Goal: Task Accomplishment & Management: Manage account settings

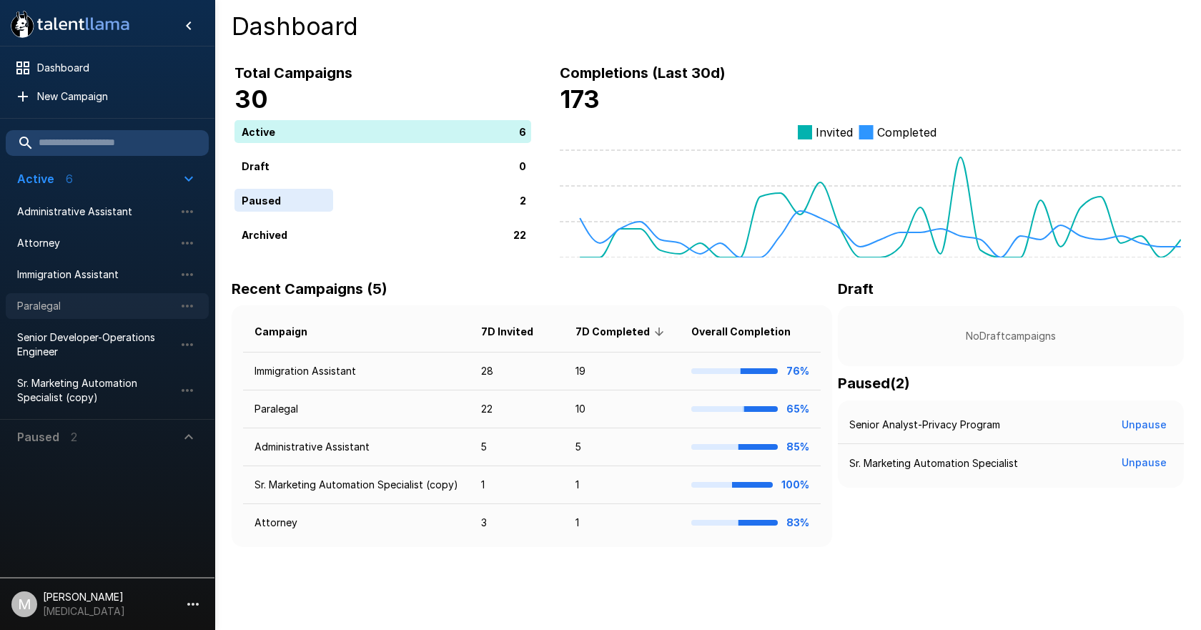
click at [97, 302] on span "Paralegal" at bounding box center [95, 306] width 157 height 14
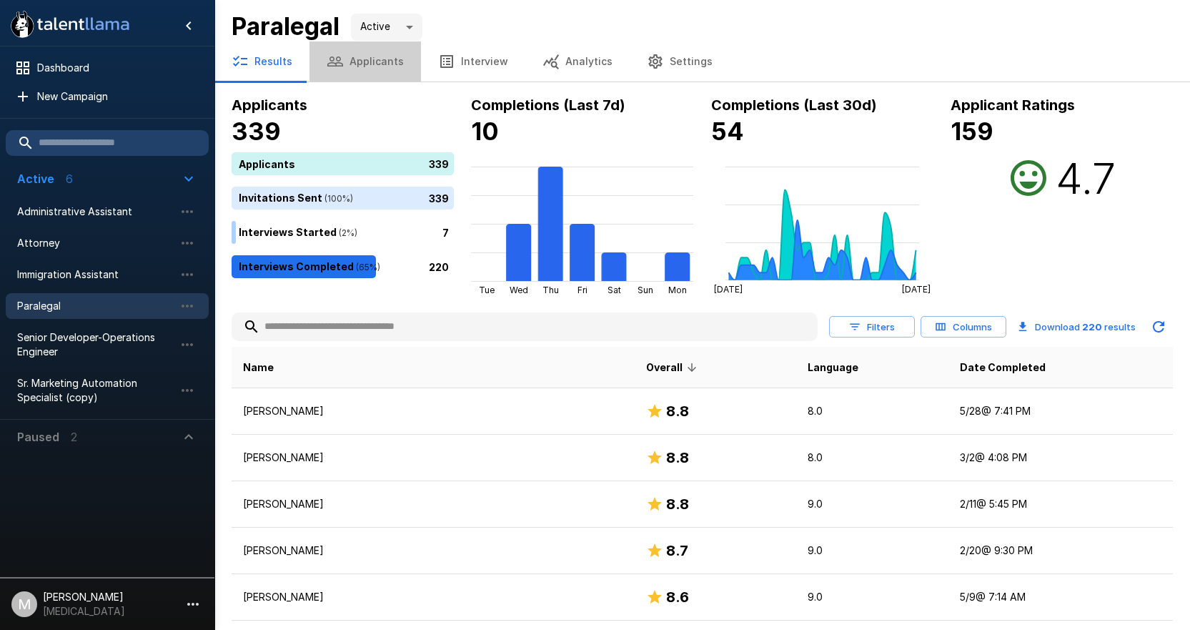
click at [402, 56] on button "Applicants" at bounding box center [366, 61] width 112 height 40
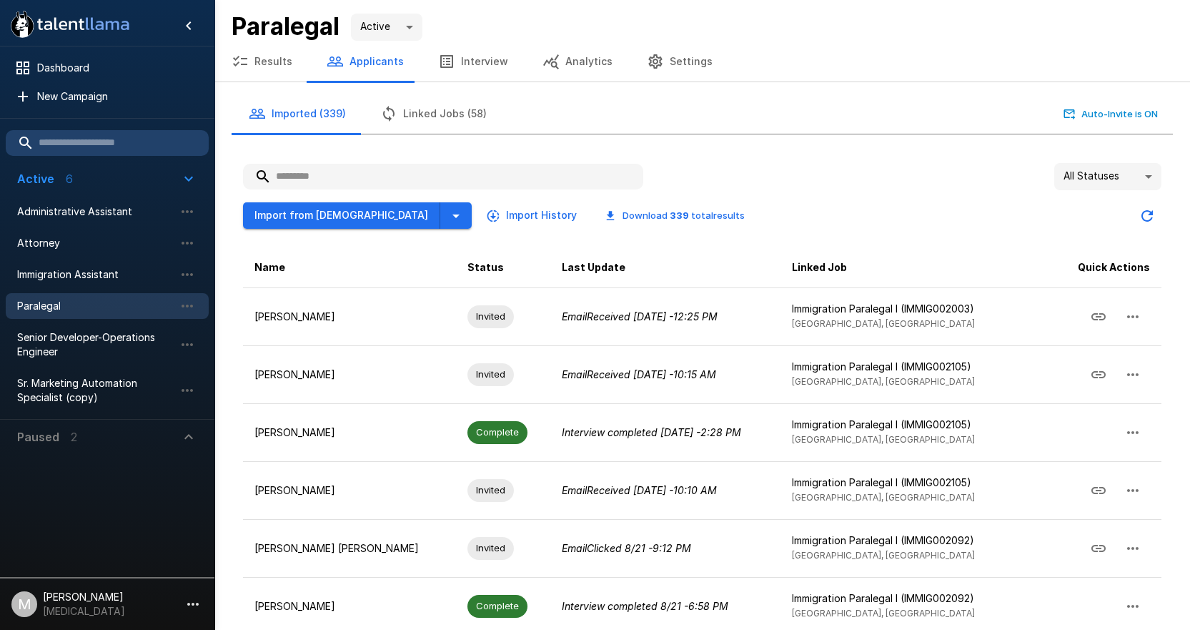
click at [395, 175] on input "text" at bounding box center [443, 177] width 400 height 26
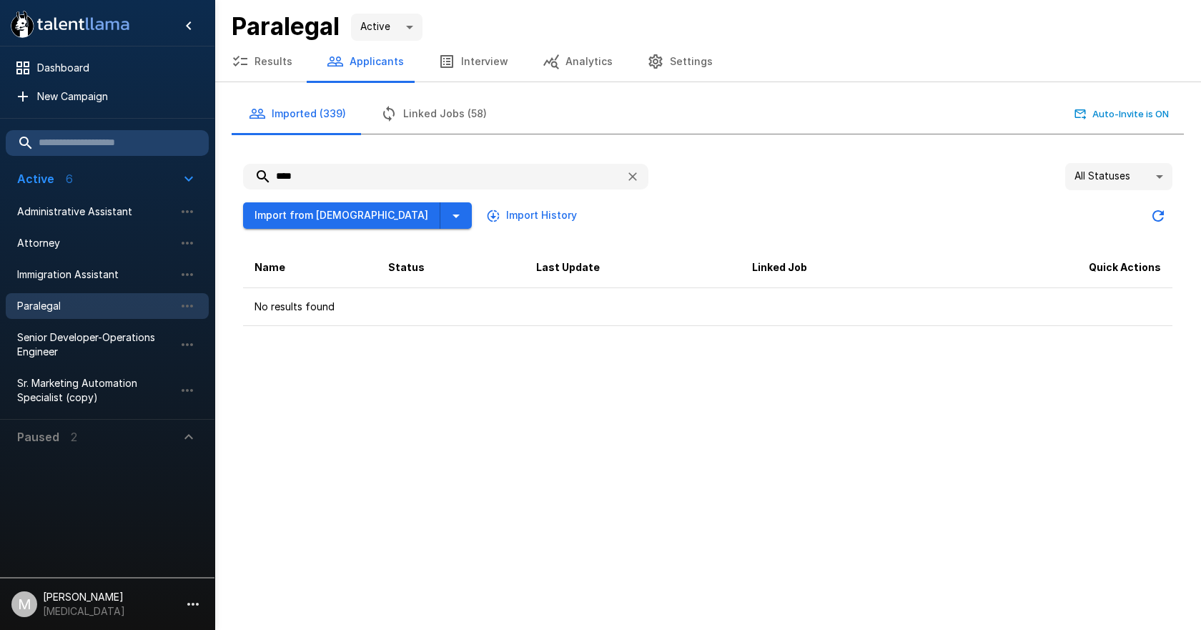
type input "****"
click at [440, 219] on button "button" at bounding box center [455, 215] width 31 height 26
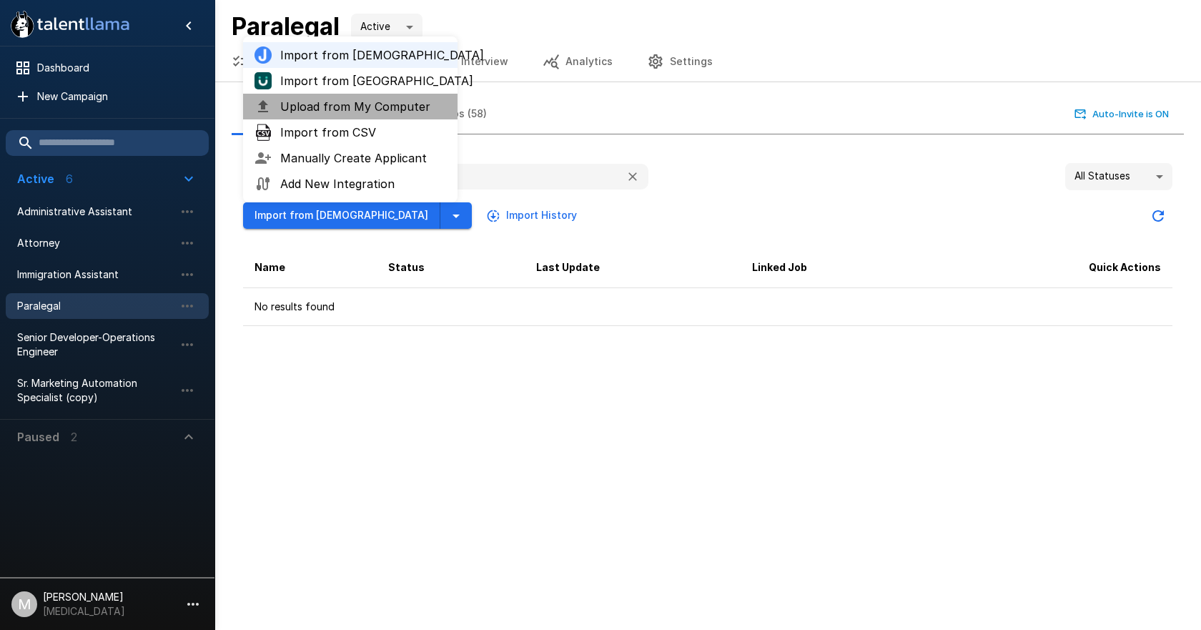
click at [321, 104] on span "Upload from My Computer" at bounding box center [363, 106] width 166 height 17
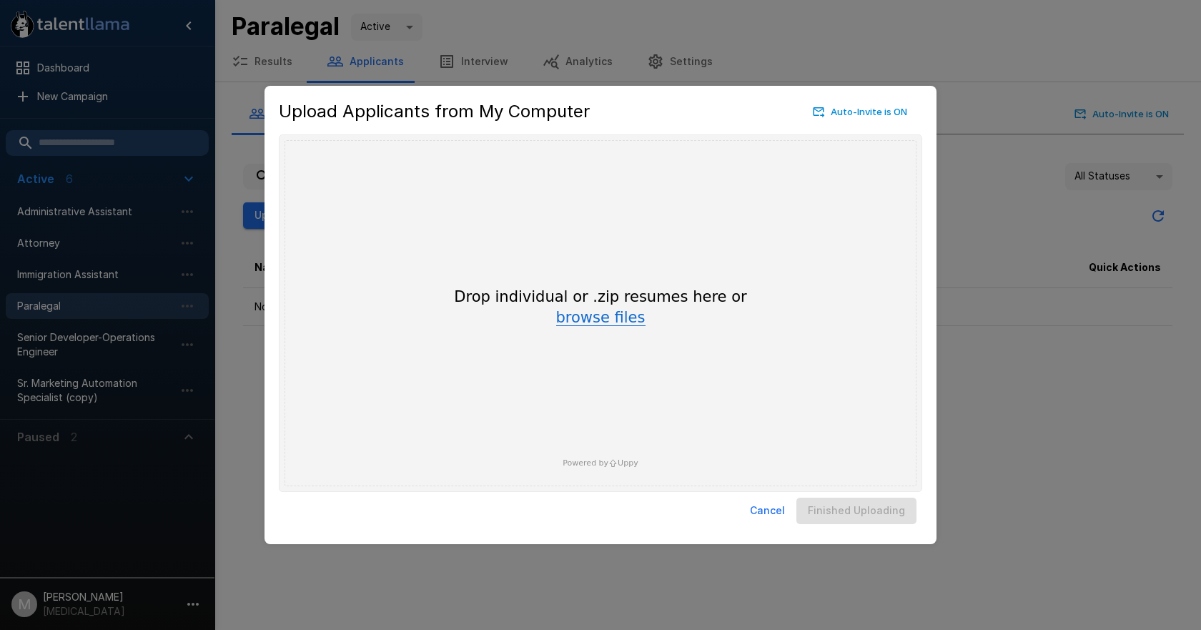
click at [597, 318] on button "browse files" at bounding box center [600, 318] width 89 height 16
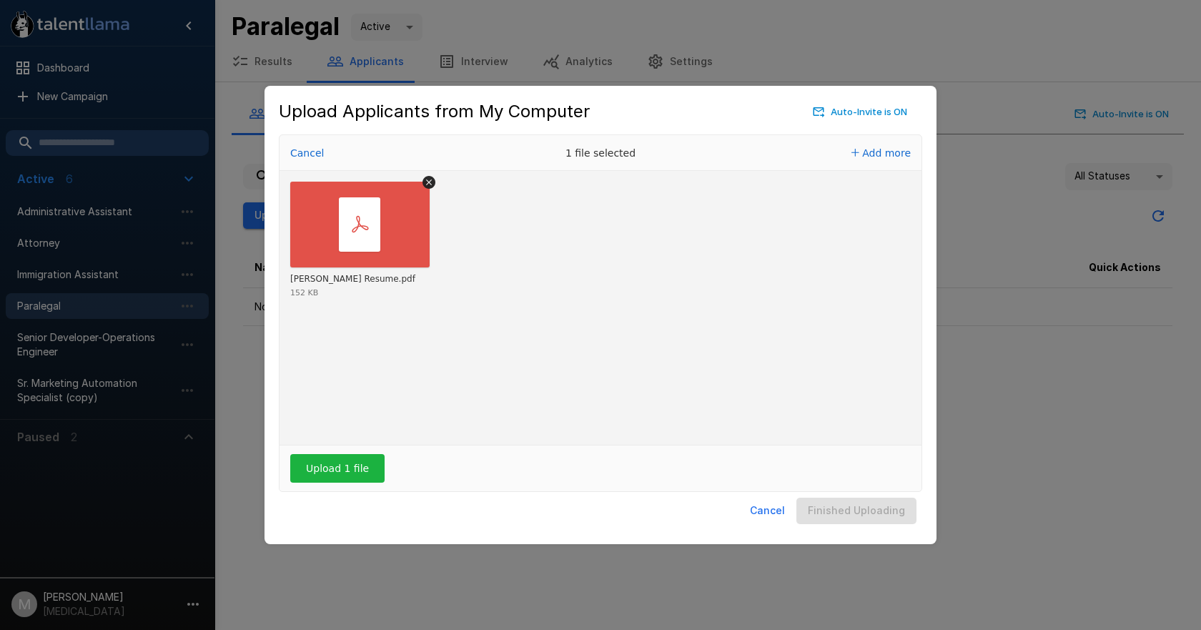
click at [365, 453] on div "Upload 1 file" at bounding box center [601, 468] width 642 height 46
click at [360, 475] on button "Upload 1 file" at bounding box center [337, 468] width 94 height 29
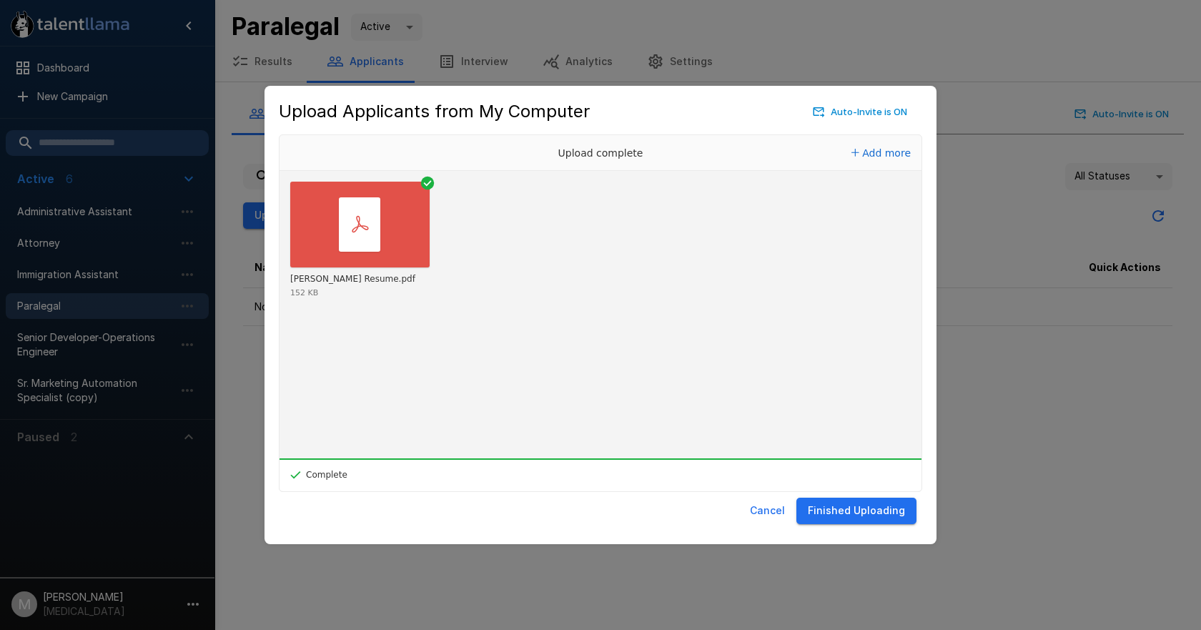
click at [874, 515] on button "Finished Uploading" at bounding box center [856, 511] width 120 height 26
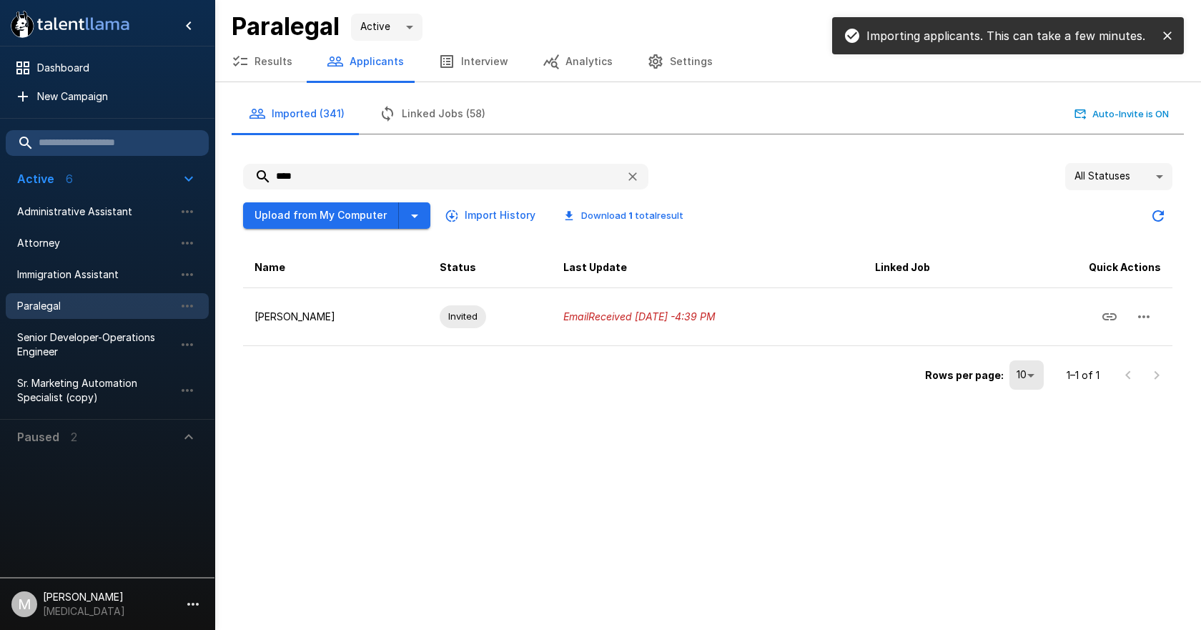
click at [320, 559] on div ".st0{fill:#FFFFFF;} .st1{fill:#76a4ed;} Dashboard New Campaign Active 6 Adminis…" at bounding box center [600, 315] width 1201 height 630
click at [77, 307] on span "Paralegal" at bounding box center [95, 306] width 157 height 14
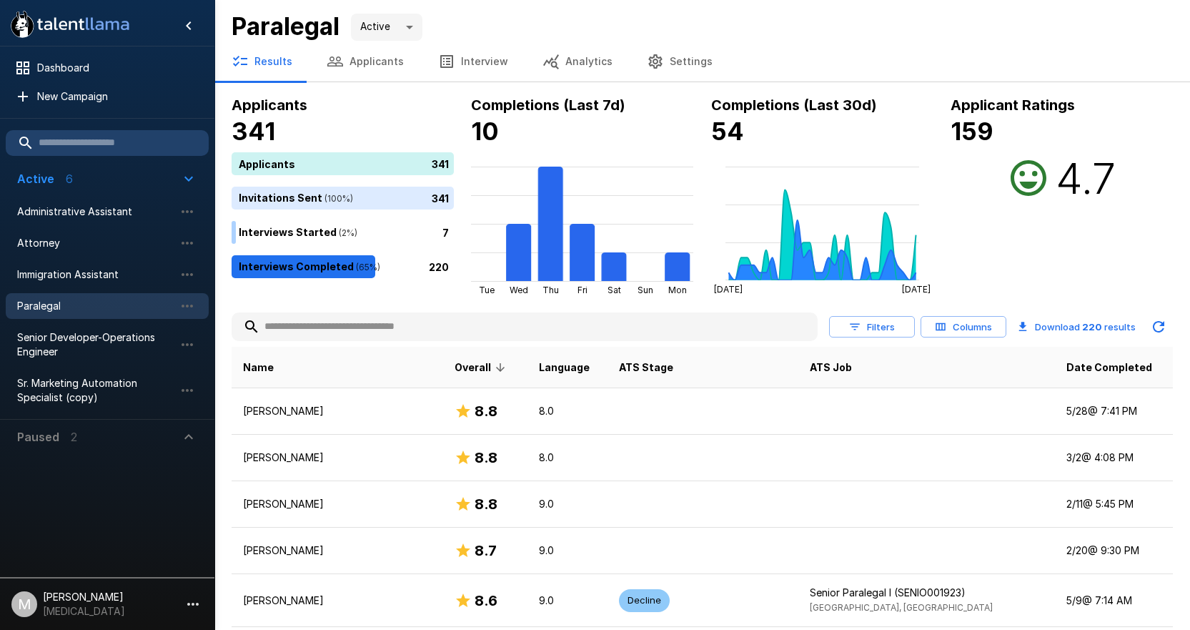
click at [341, 57] on button "Applicants" at bounding box center [366, 61] width 112 height 40
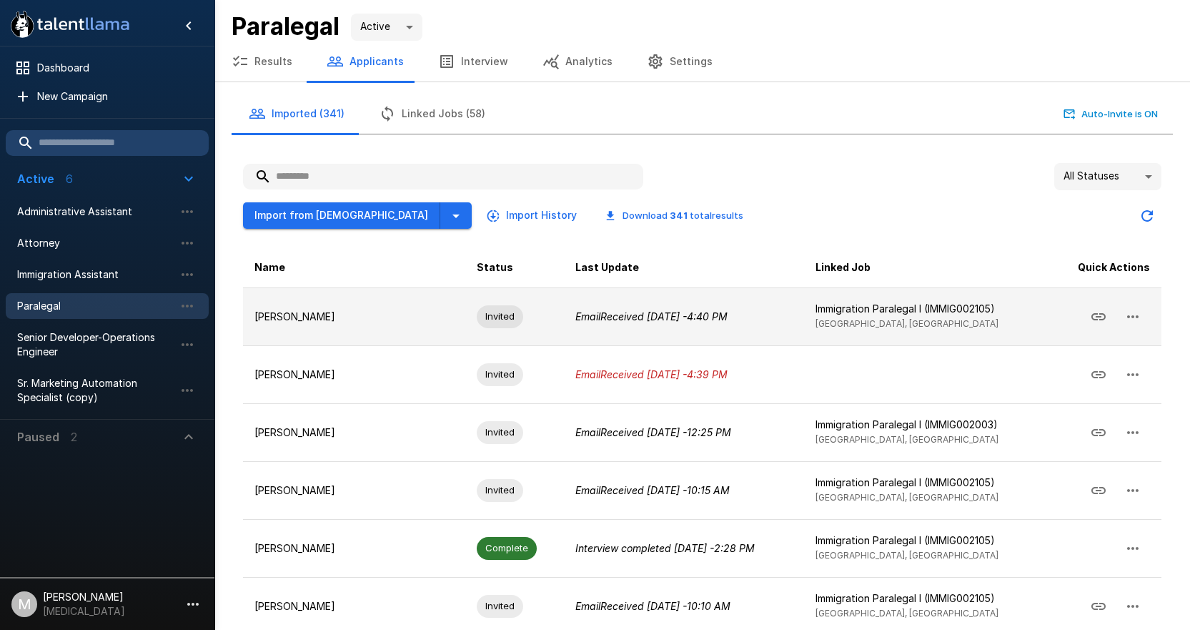
click at [1131, 315] on icon "button" at bounding box center [1133, 316] width 17 height 17
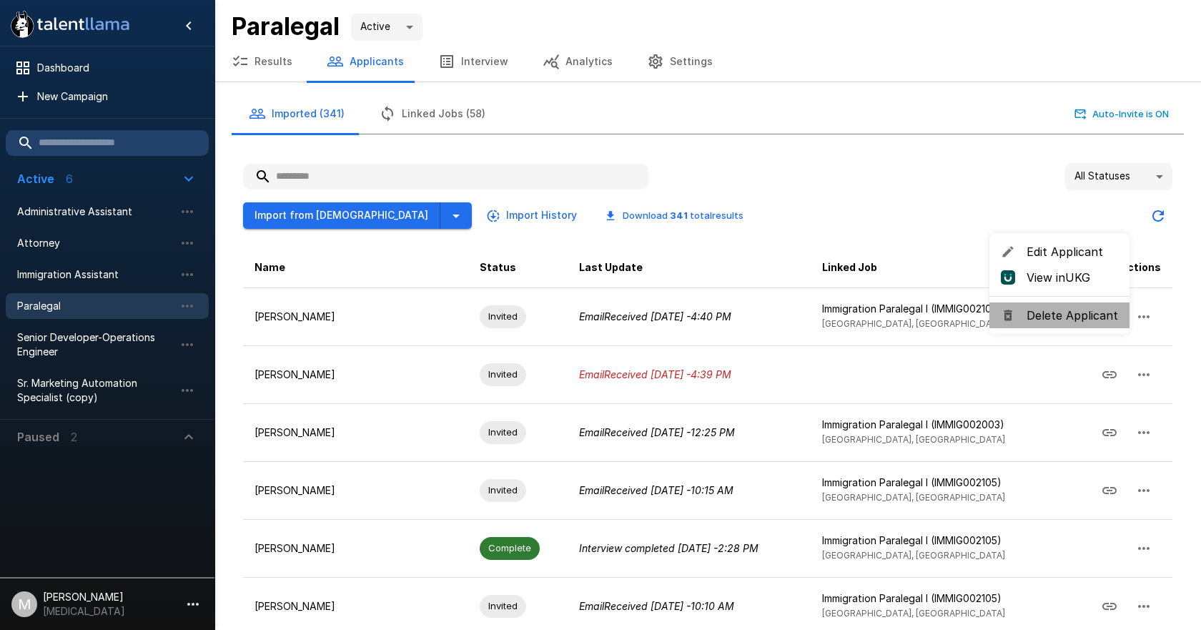
click at [1100, 311] on span "Delete Applicant" at bounding box center [1073, 315] width 92 height 17
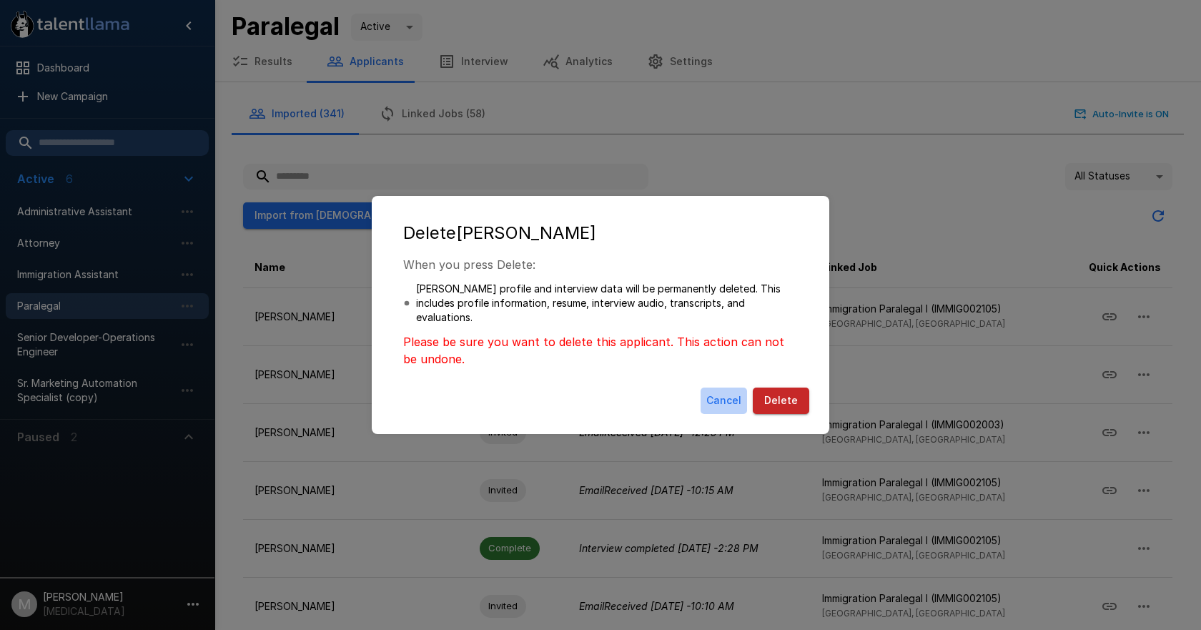
click at [740, 397] on button "Cancel" at bounding box center [724, 400] width 46 height 26
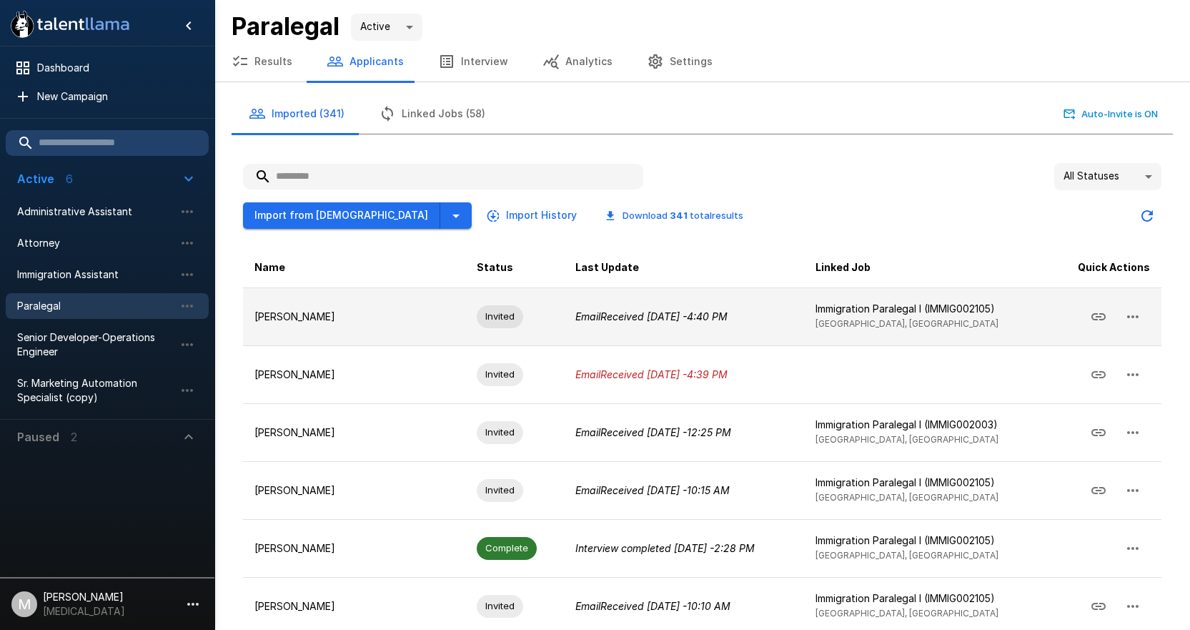
click at [1145, 318] on button "button" at bounding box center [1133, 317] width 34 height 34
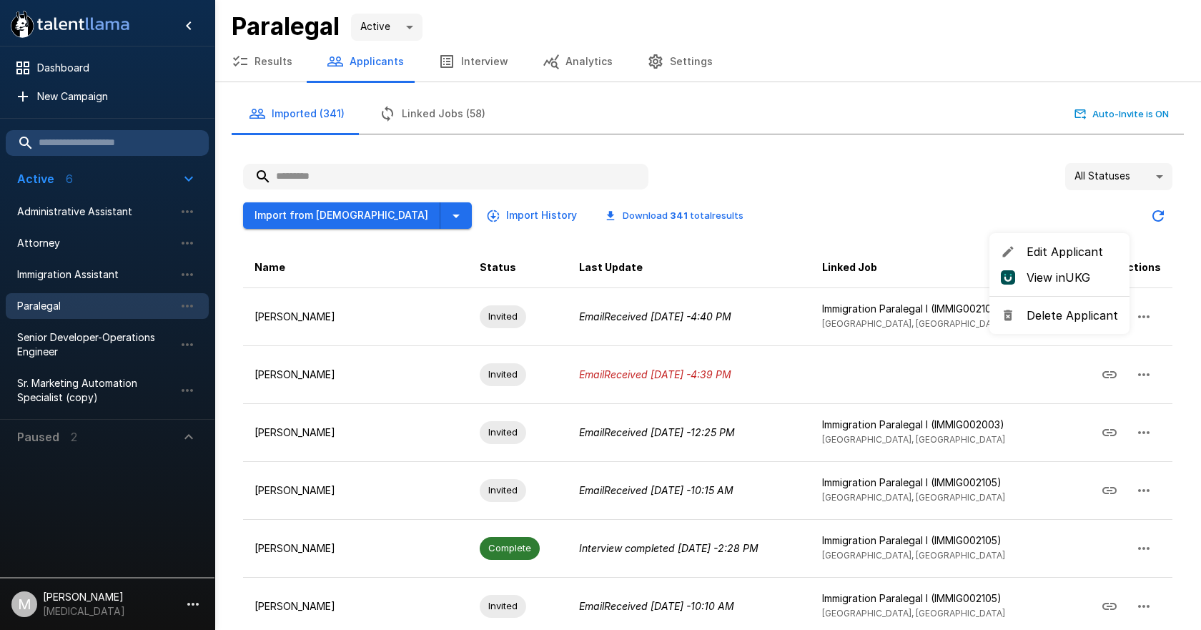
click at [1098, 317] on span "Delete Applicant" at bounding box center [1073, 315] width 92 height 17
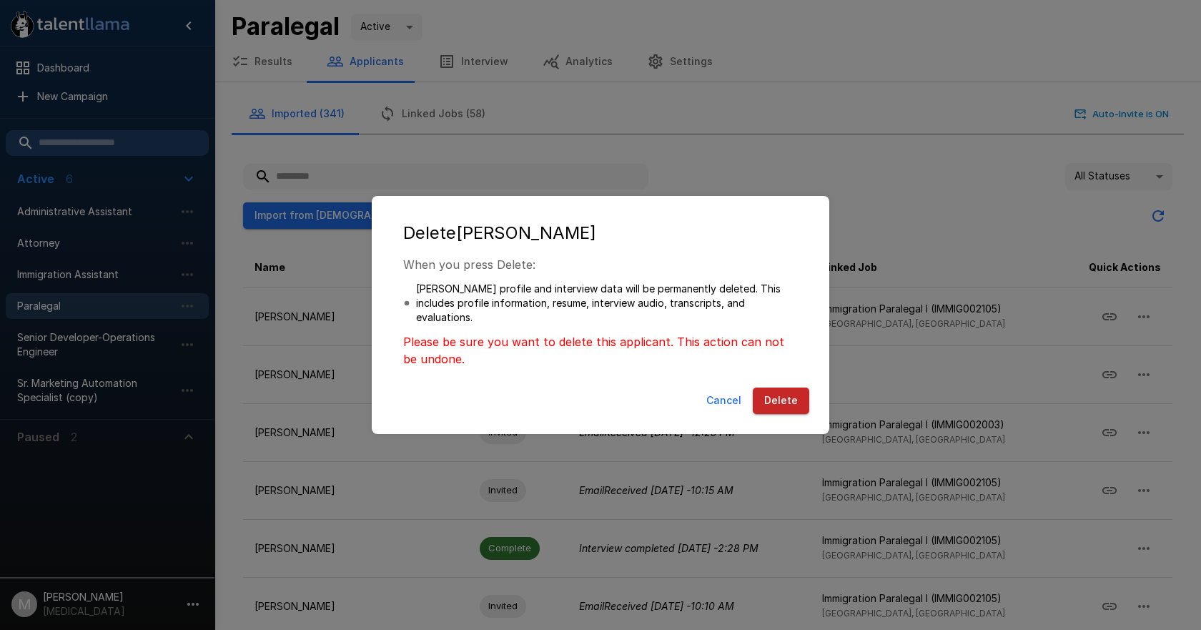
click at [784, 409] on button "Delete" at bounding box center [781, 400] width 56 height 26
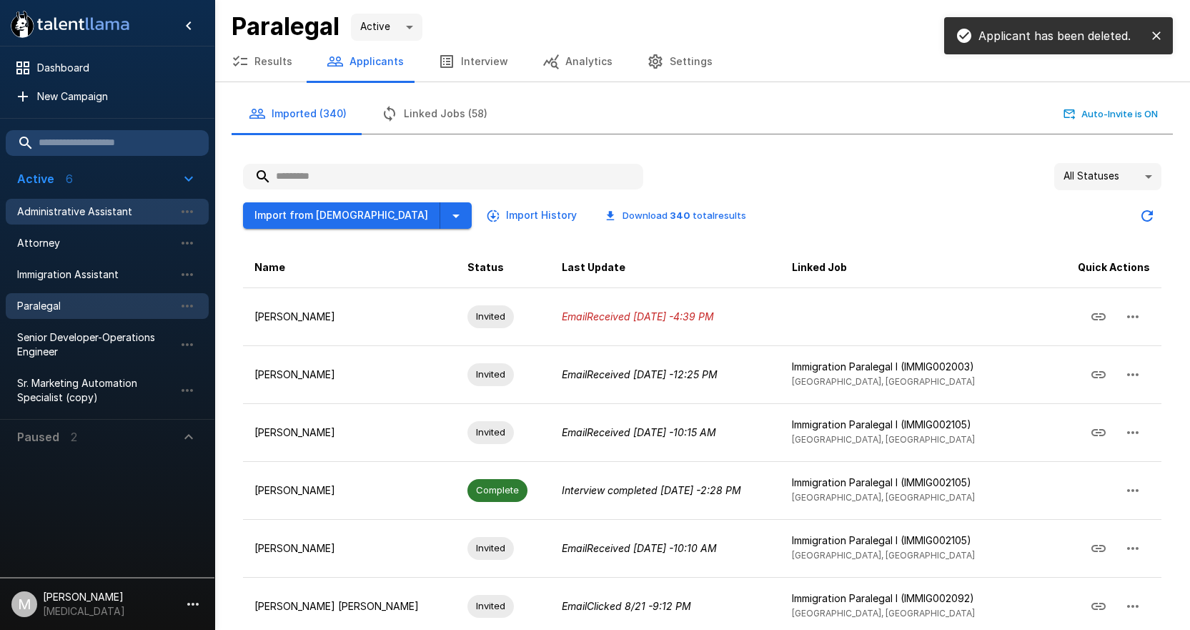
click at [68, 213] on span "Administrative Assistant" at bounding box center [95, 211] width 157 height 14
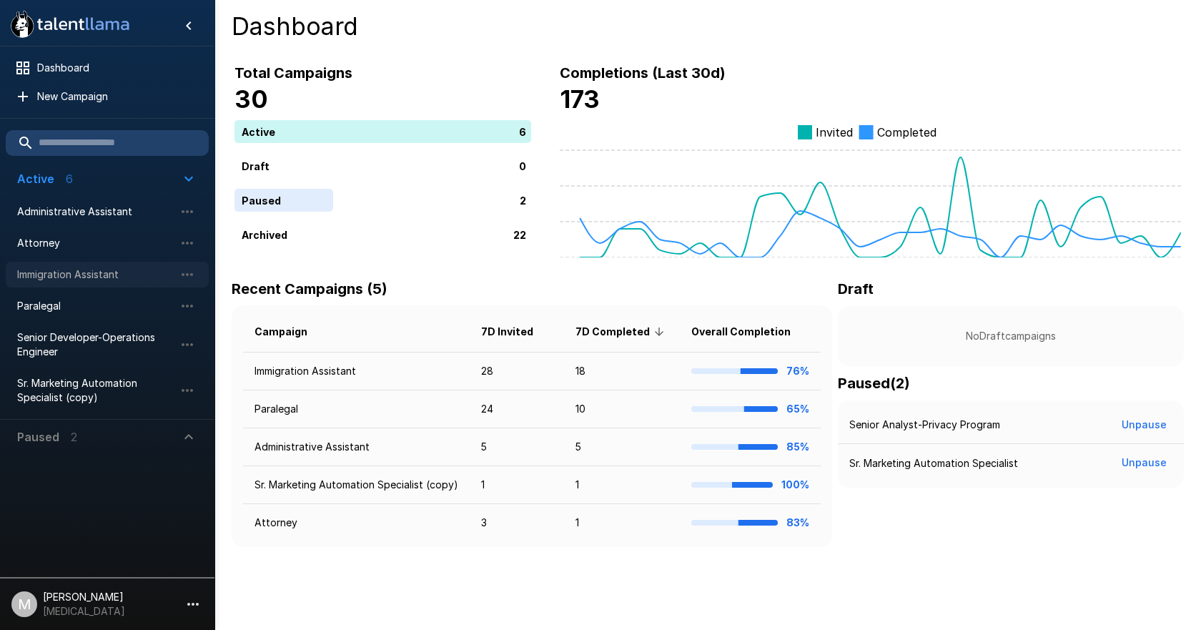
click at [113, 284] on div "Immigration Assistant" at bounding box center [107, 275] width 203 height 26
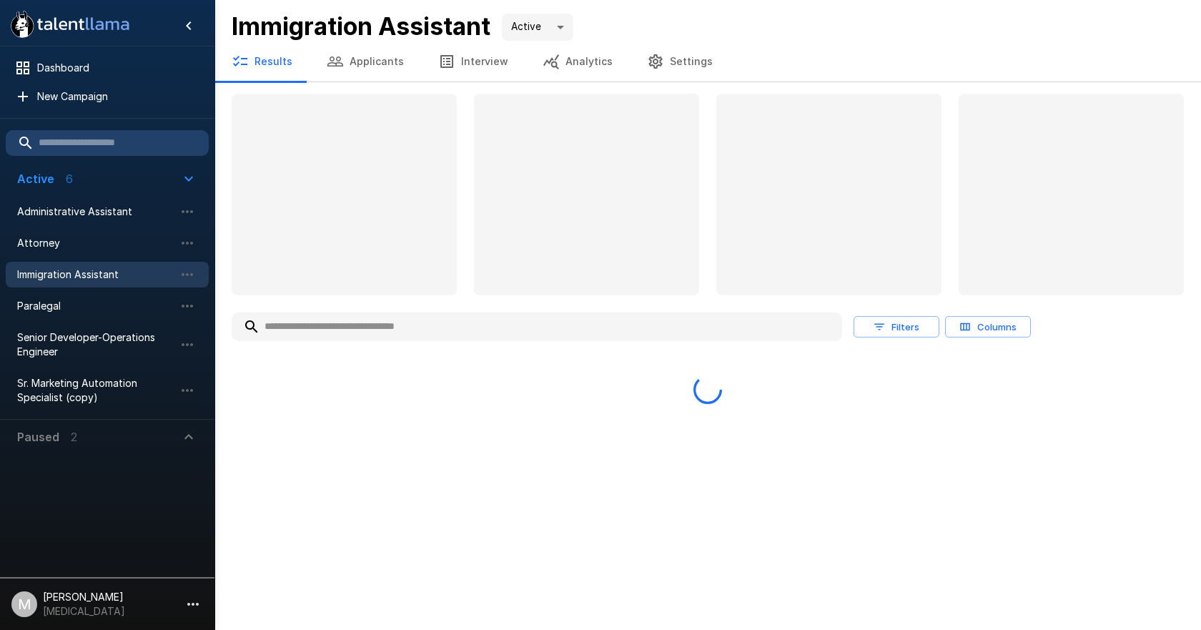
click at [437, 322] on input "text" at bounding box center [537, 327] width 611 height 26
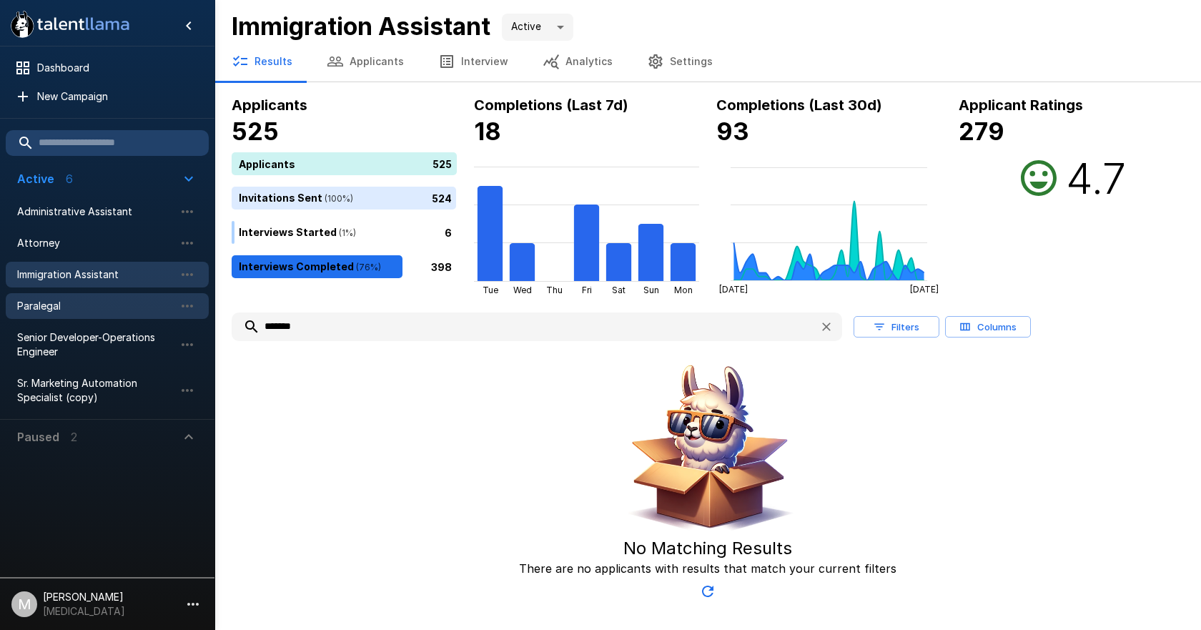
type input "*******"
click at [69, 302] on span "Paralegal" at bounding box center [95, 306] width 157 height 14
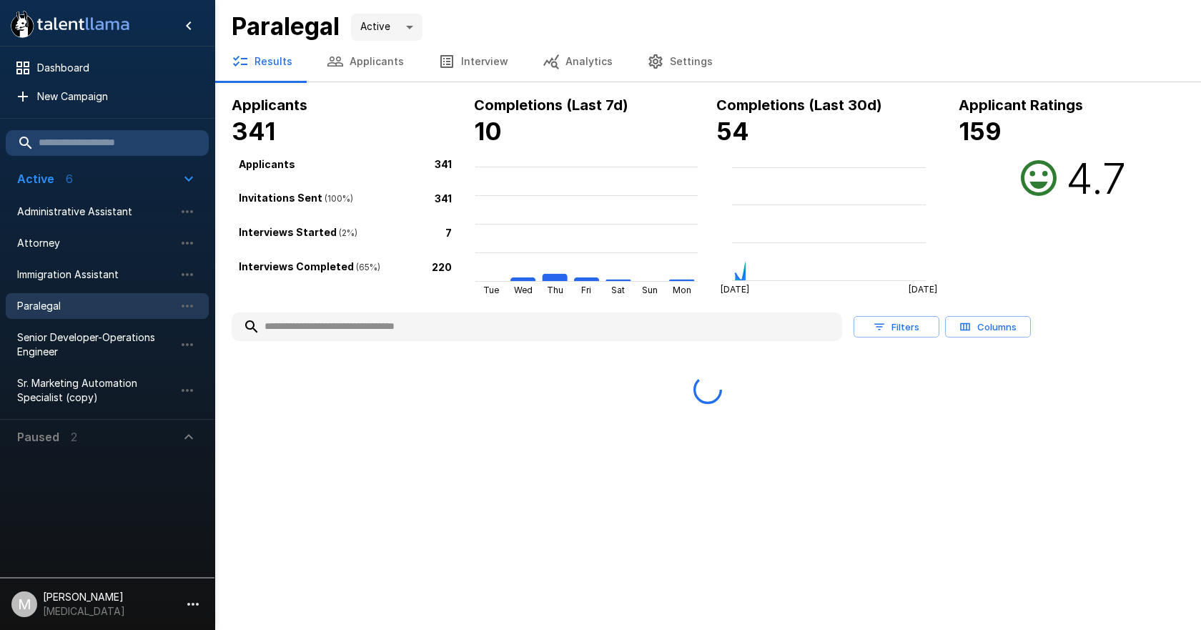
click at [350, 330] on input "text" at bounding box center [537, 327] width 611 height 26
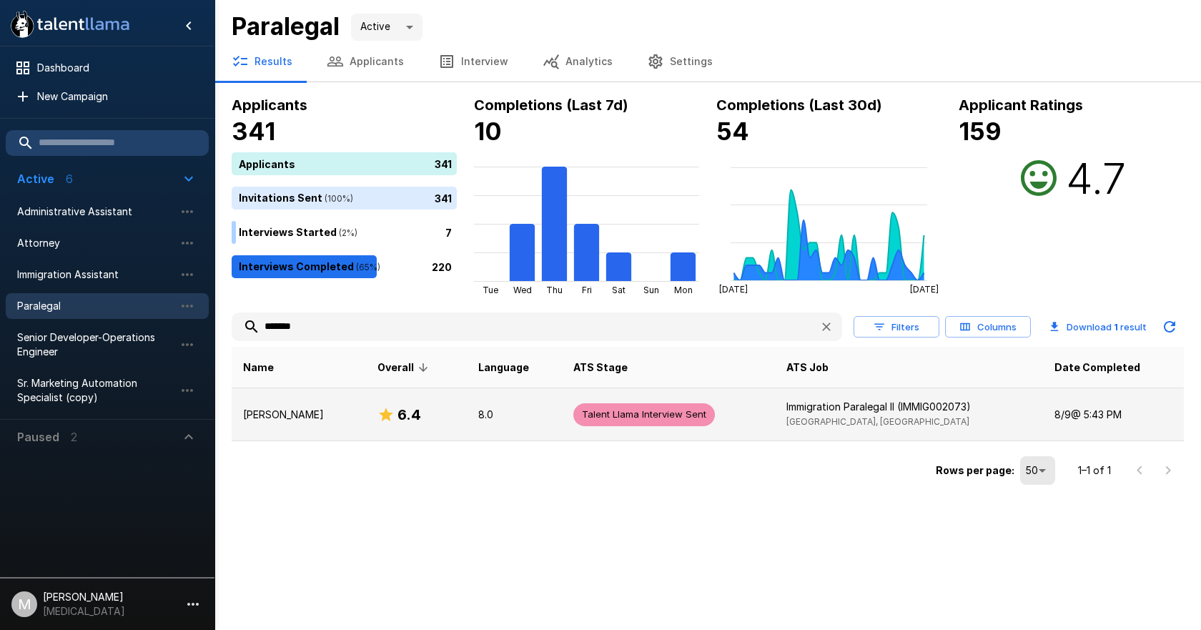
type input "*******"
click at [313, 406] on td "[PERSON_NAME]" at bounding box center [299, 414] width 134 height 53
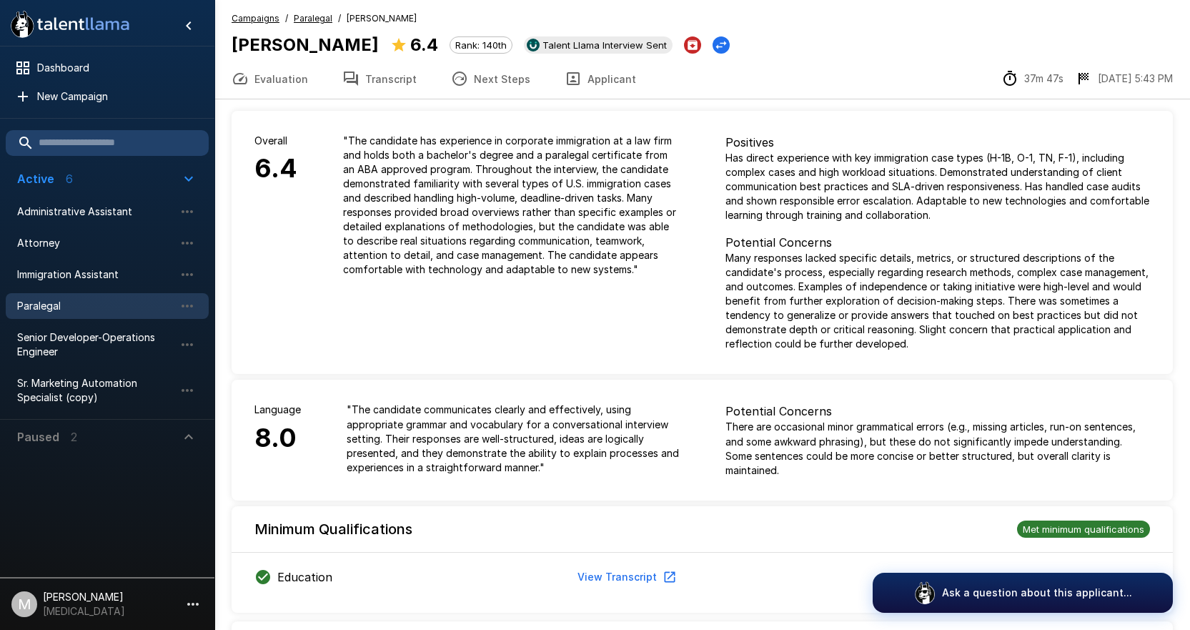
click at [381, 78] on button "Transcript" at bounding box center [379, 79] width 109 height 40
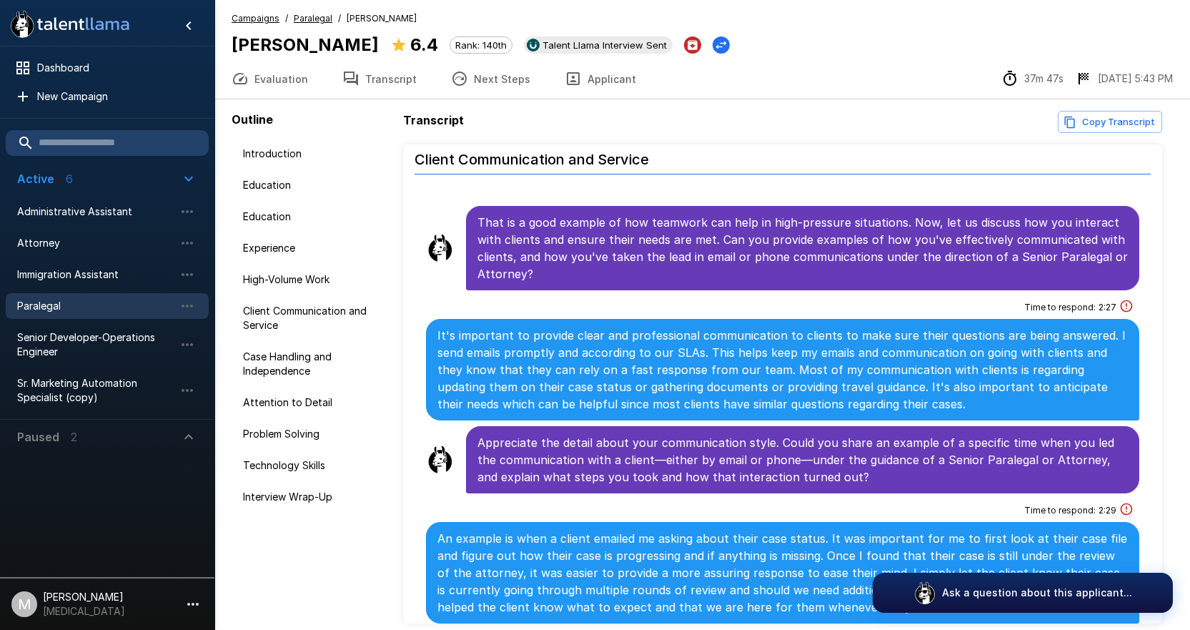
scroll to position [2145, 0]
